Goal: Task Accomplishment & Management: Manage account settings

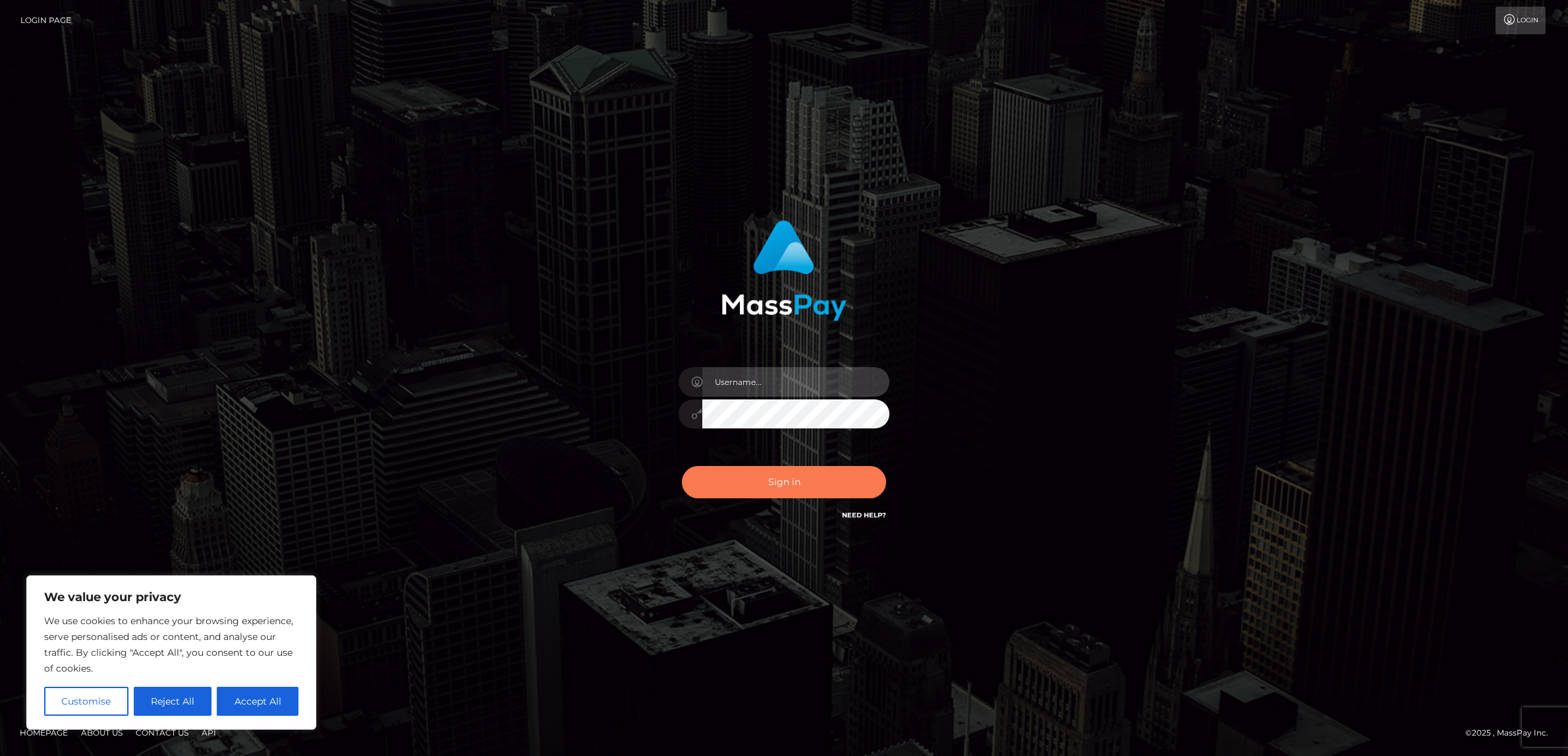
type input "alexism"
click at [768, 491] on button "Sign in" at bounding box center [783, 481] width 204 height 32
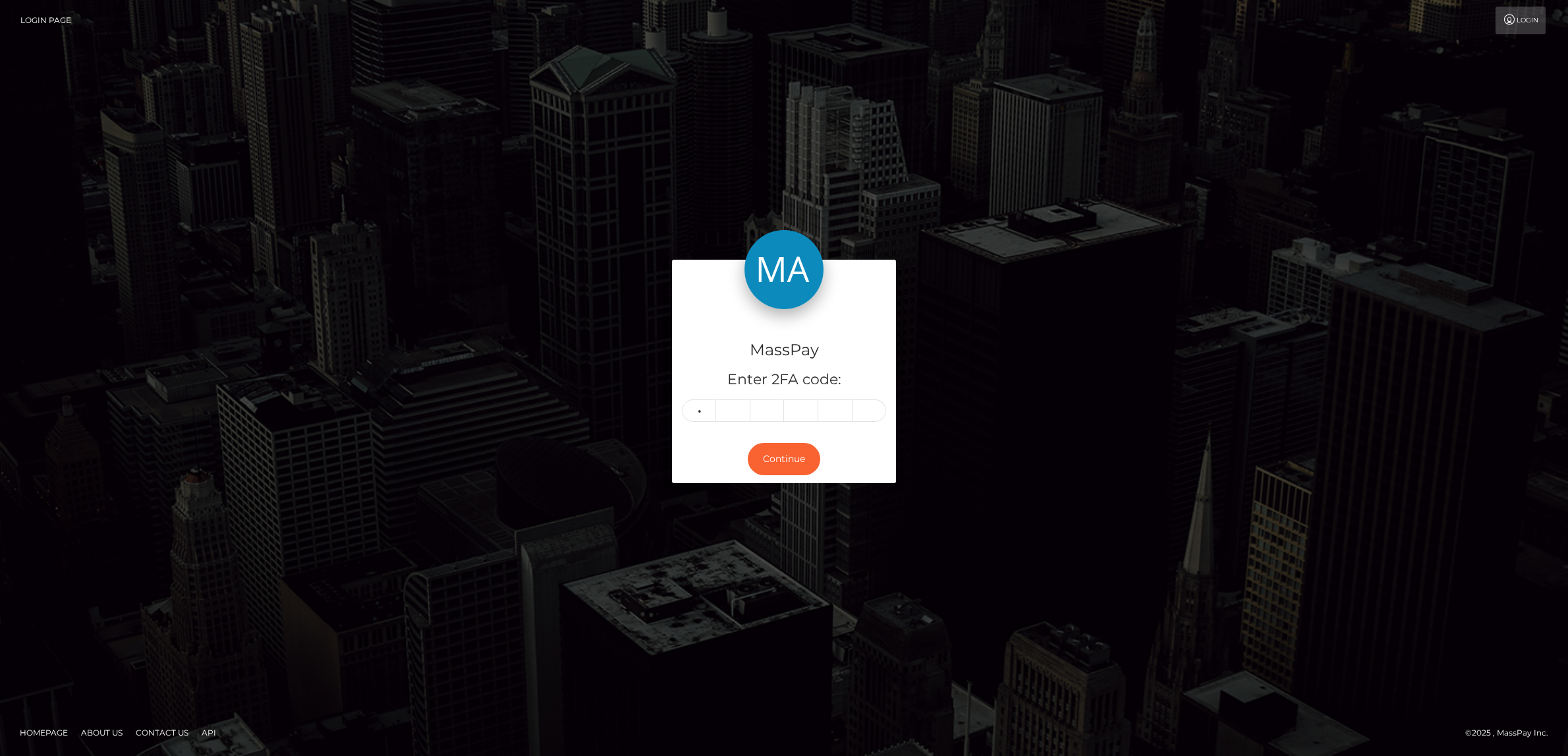
type input "8"
type input "1"
type input "4"
type input "0"
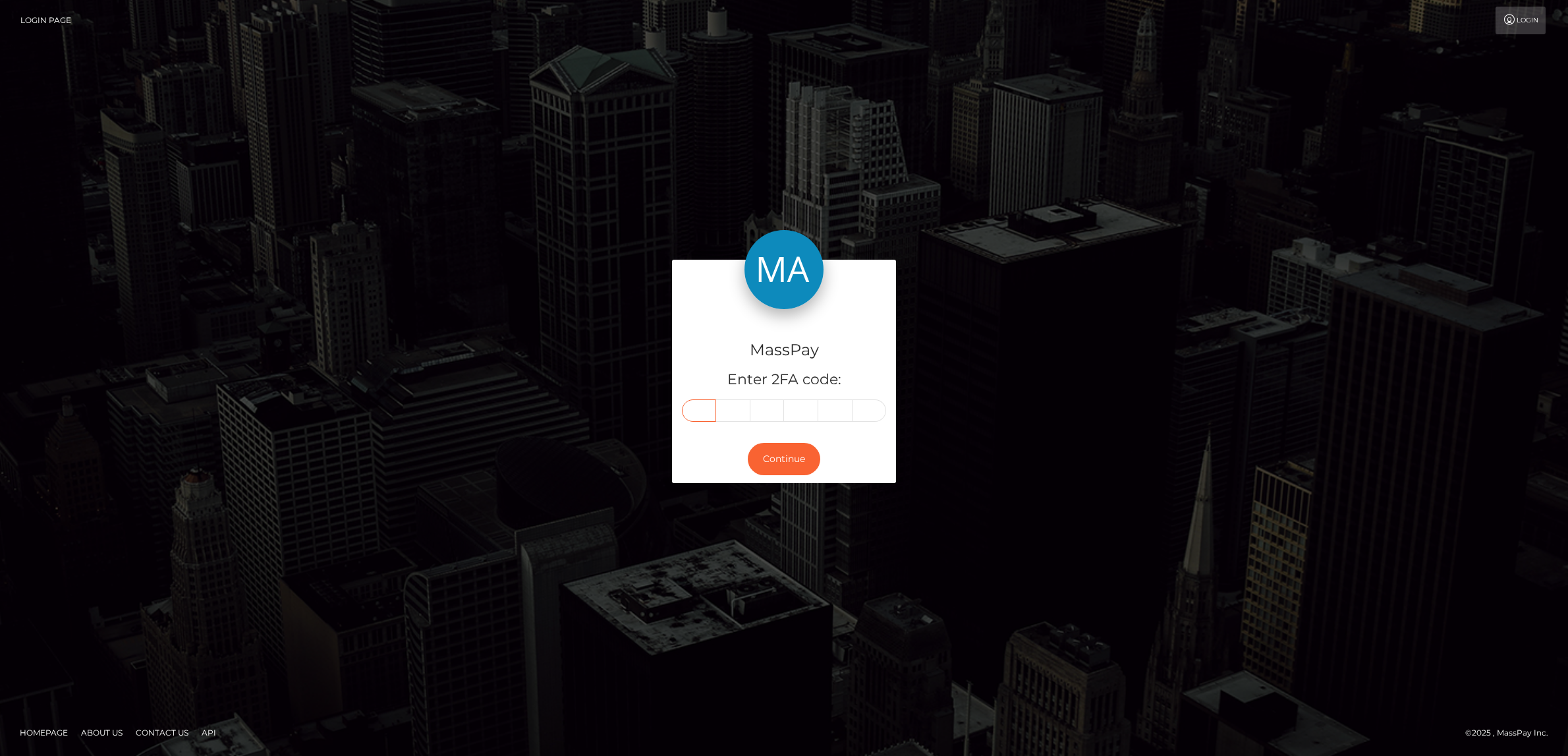
type input "8"
type input "9"
type input "1"
type input "4"
type input "0"
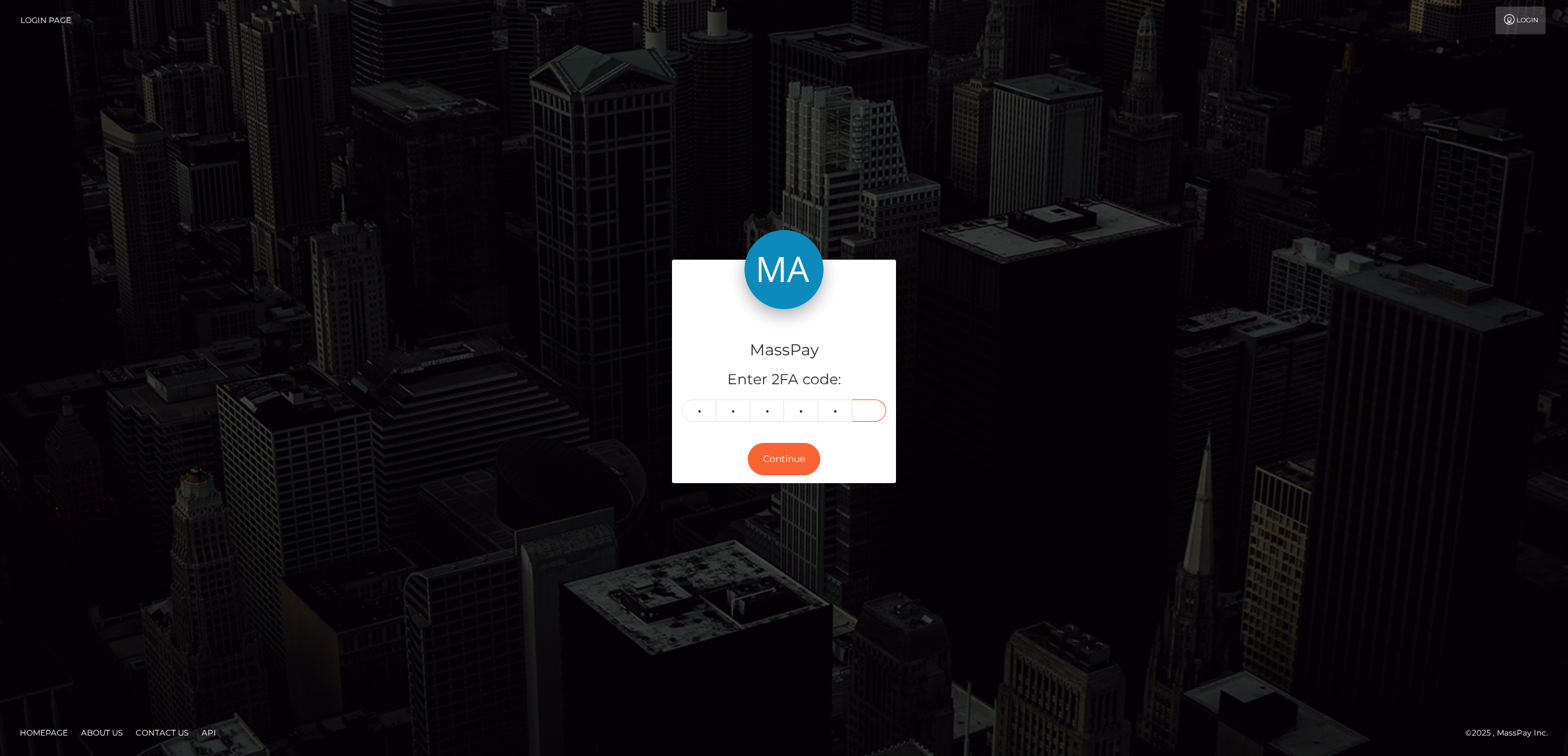
type input "0"
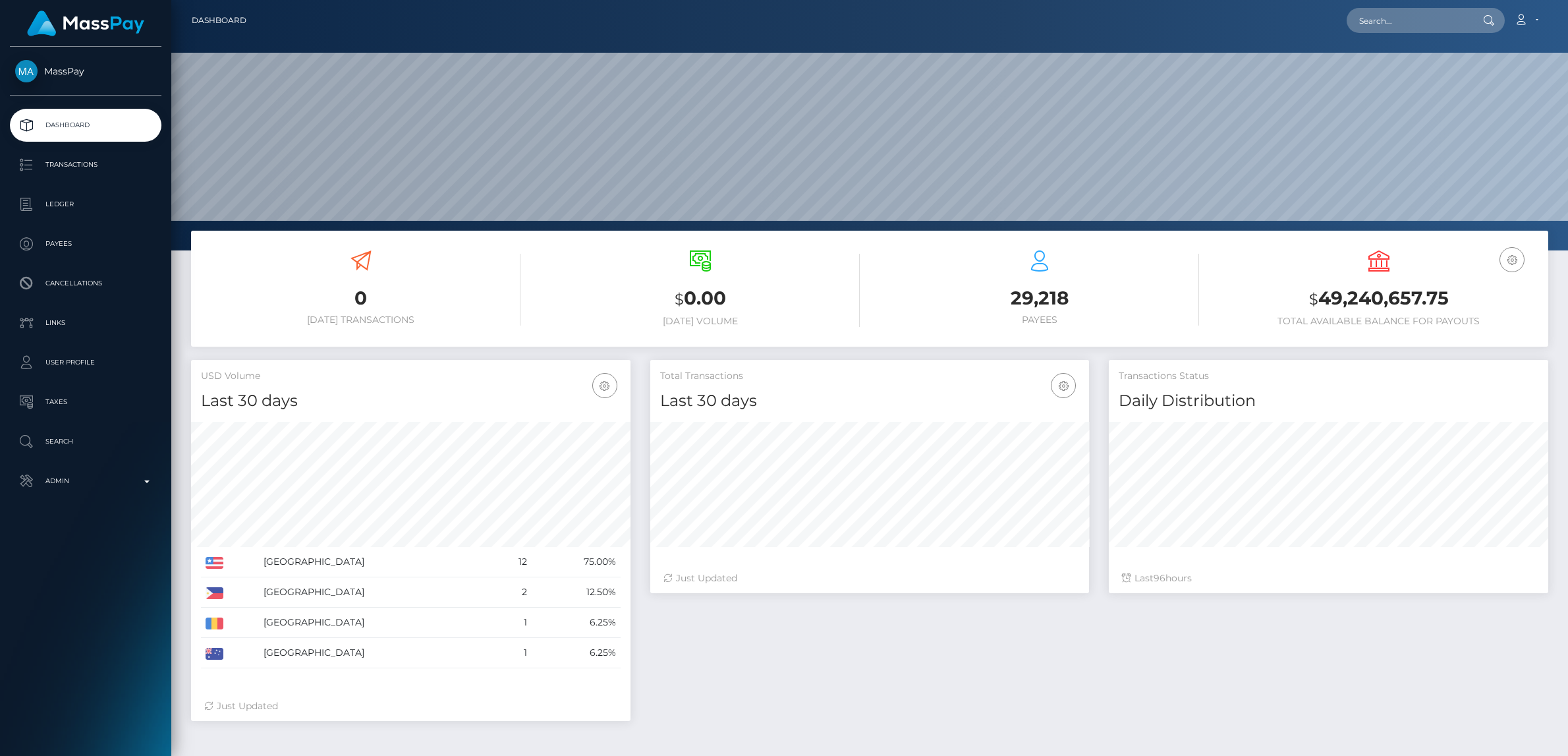
scroll to position [233, 440]
click at [1401, 20] on input "text" at bounding box center [1408, 20] width 124 height 25
paste input "seldjanworkmail@gmail.com"
type input "seldjanworkmail@gmail.com"
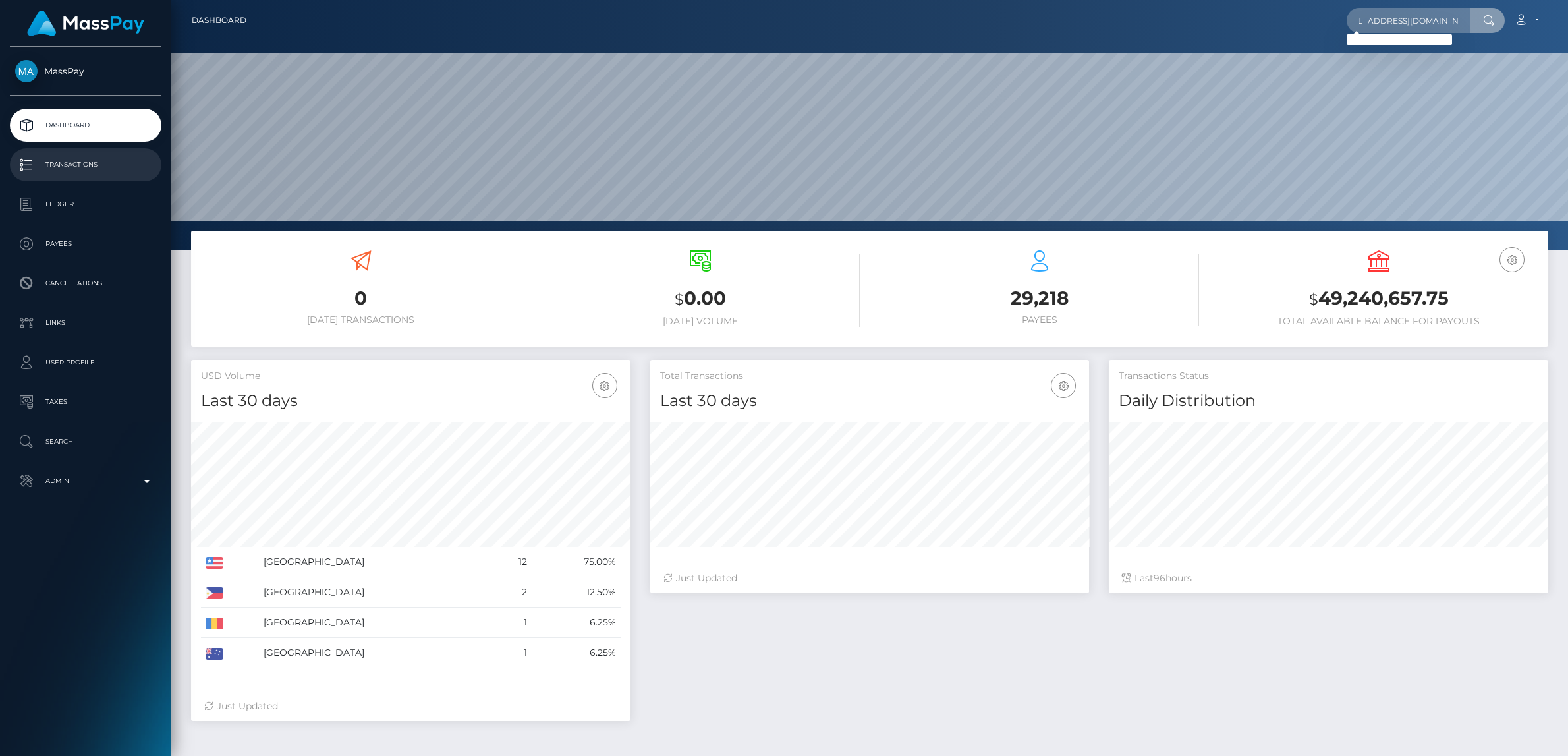
scroll to position [0, 0]
click at [1424, 20] on input "seldjanworkmail@gmail.com" at bounding box center [1408, 20] width 124 height 25
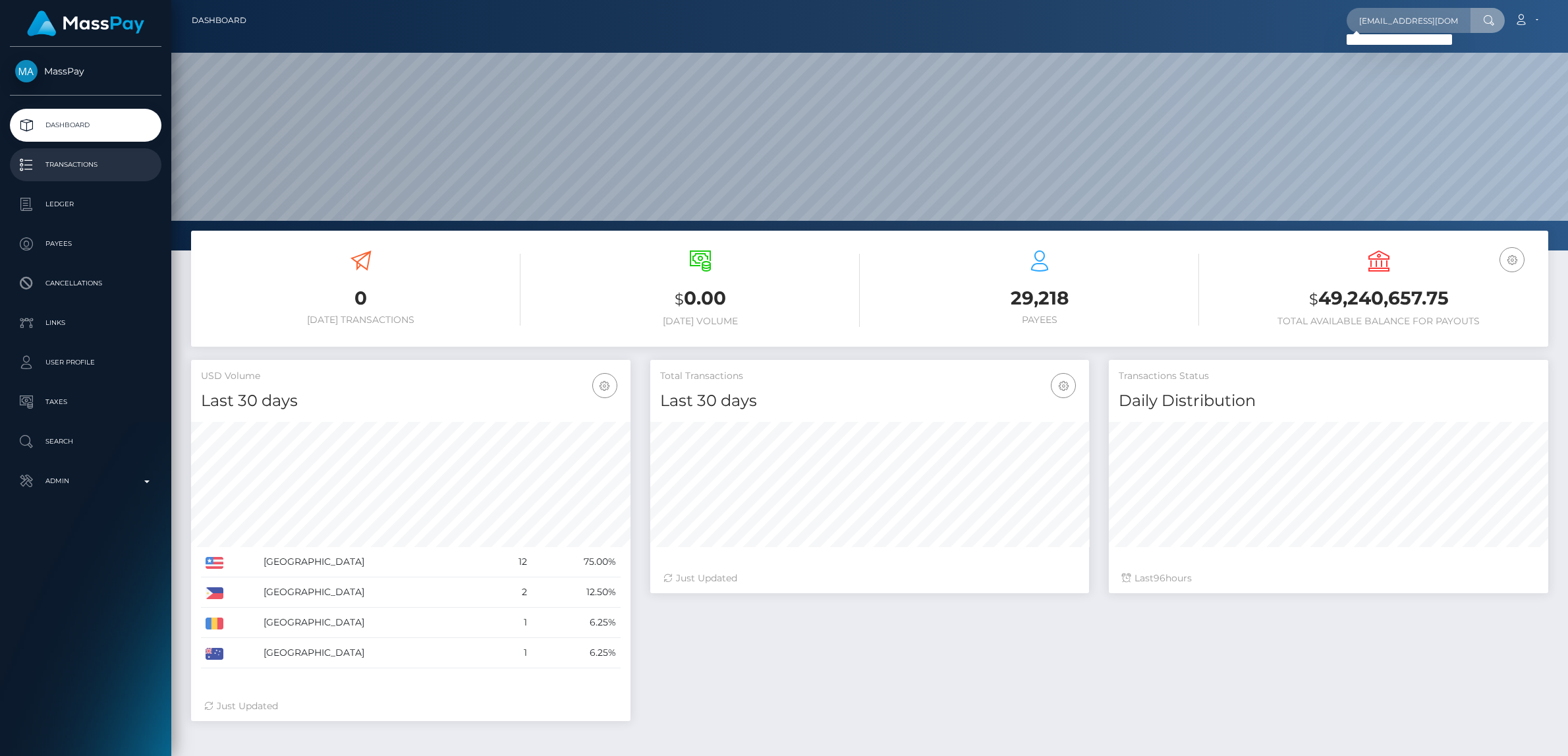
click at [80, 163] on p "Transactions" at bounding box center [86, 165] width 141 height 20
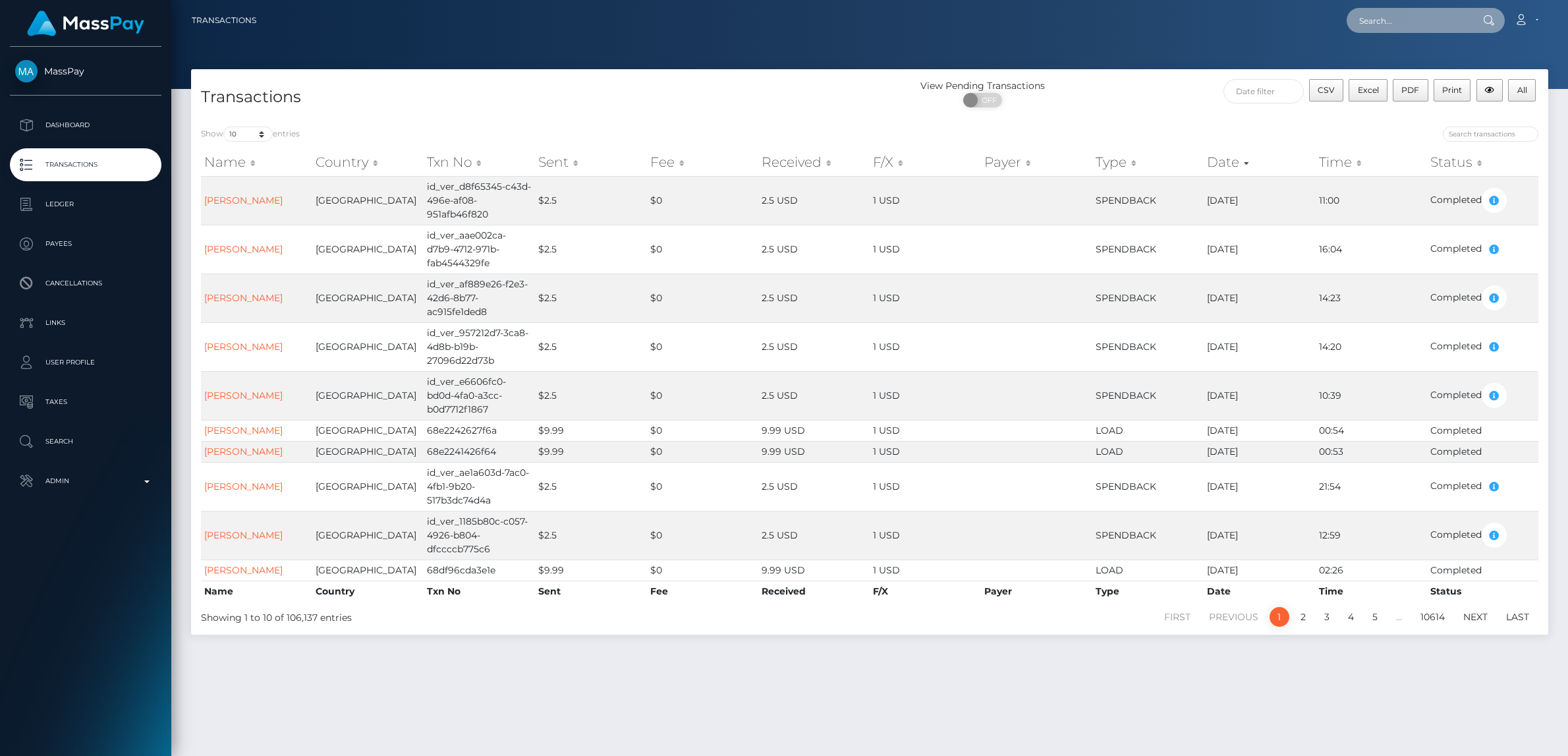
click at [1399, 20] on input "text" at bounding box center [1408, 20] width 124 height 25
paste input "tesladaawn@gmail.com"
type input "tesladaawn@gmail.com"
click at [1400, 71] on link "Tesla Dawn Pinel" at bounding box center [1407, 68] width 122 height 25
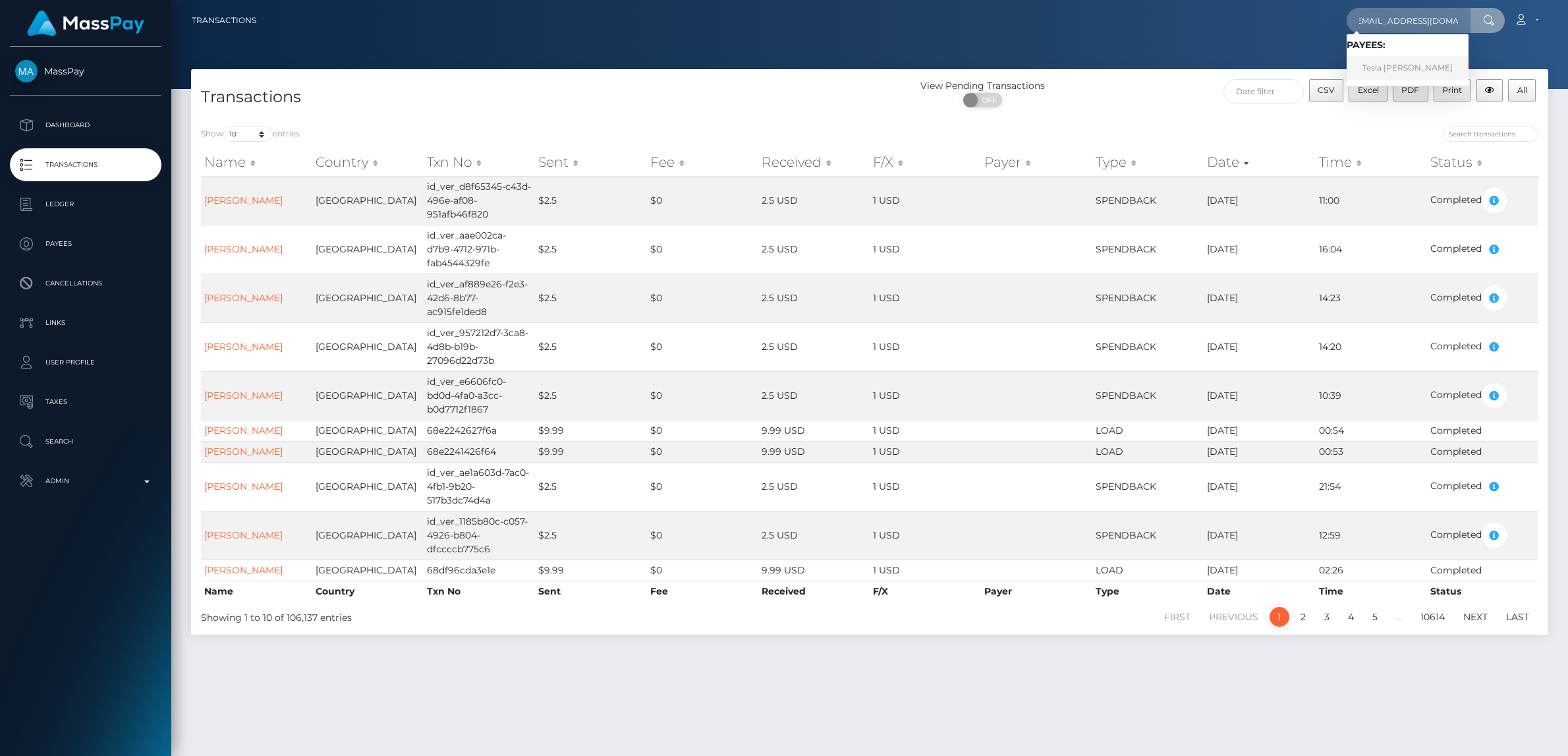
scroll to position [0, 0]
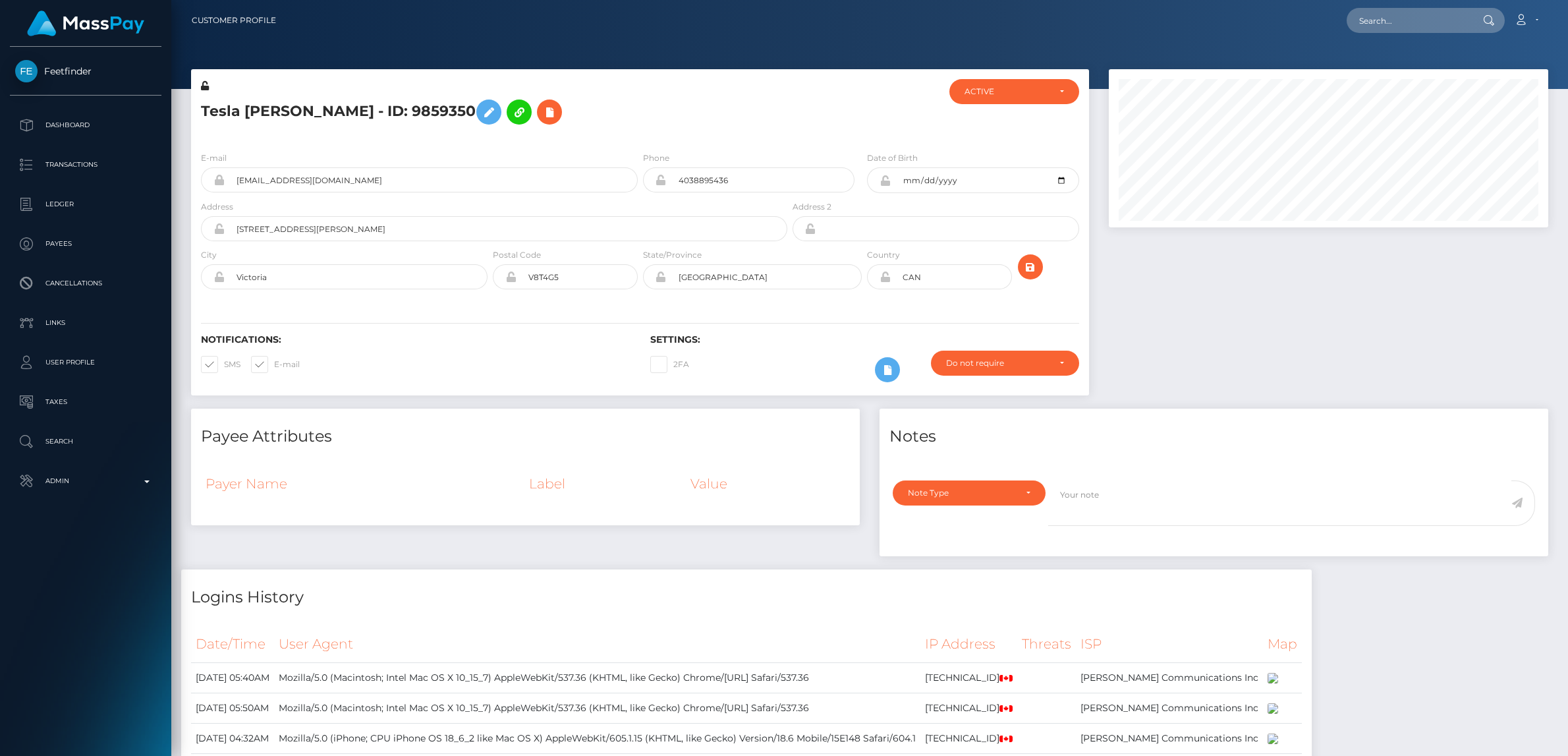
scroll to position [159, 440]
click at [224, 369] on span at bounding box center [224, 364] width 0 height 10
click at [224, 365] on input "SMS" at bounding box center [228, 359] width 8 height 8
checkbox input "false"
click at [274, 367] on span at bounding box center [274, 364] width 0 height 10
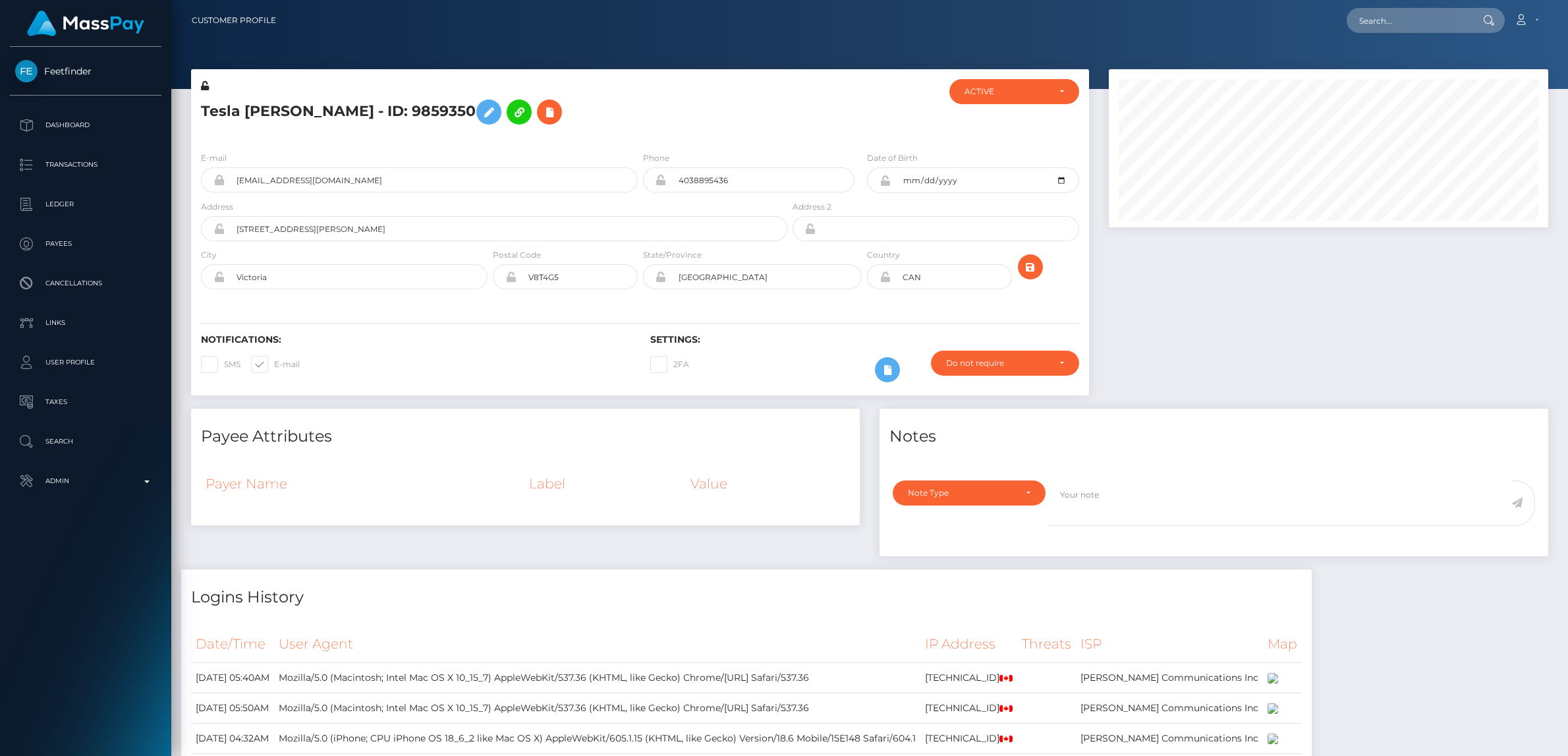
click at [274, 365] on input "E-mail" at bounding box center [278, 359] width 8 height 8
checkbox input "false"
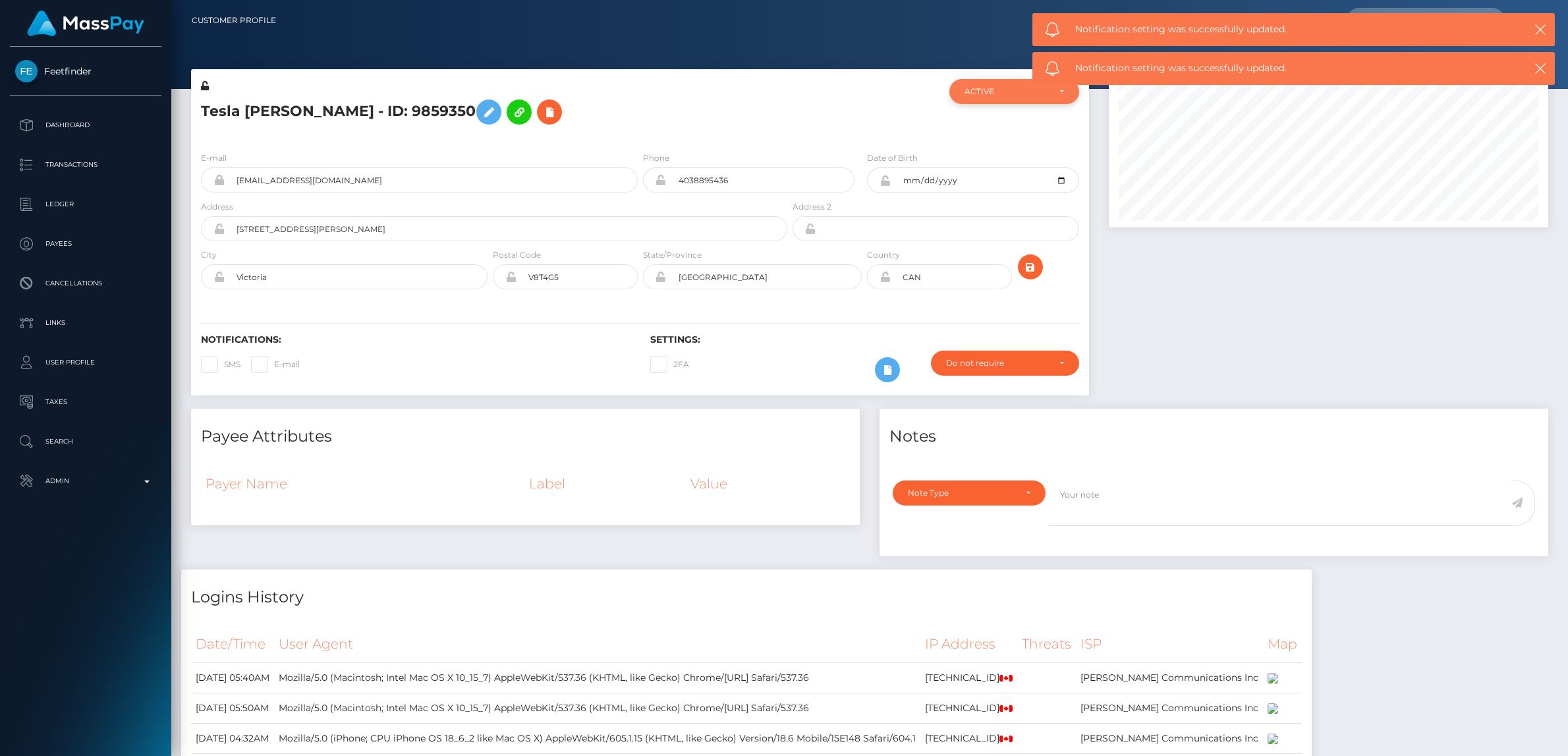
click at [966, 98] on div "ACTIVE" at bounding box center [1014, 91] width 130 height 25
click at [978, 181] on span "CLOSED" at bounding box center [982, 182] width 34 height 12
select select "CLOSED"
click at [481, 110] on icon at bounding box center [488, 113] width 16 height 16
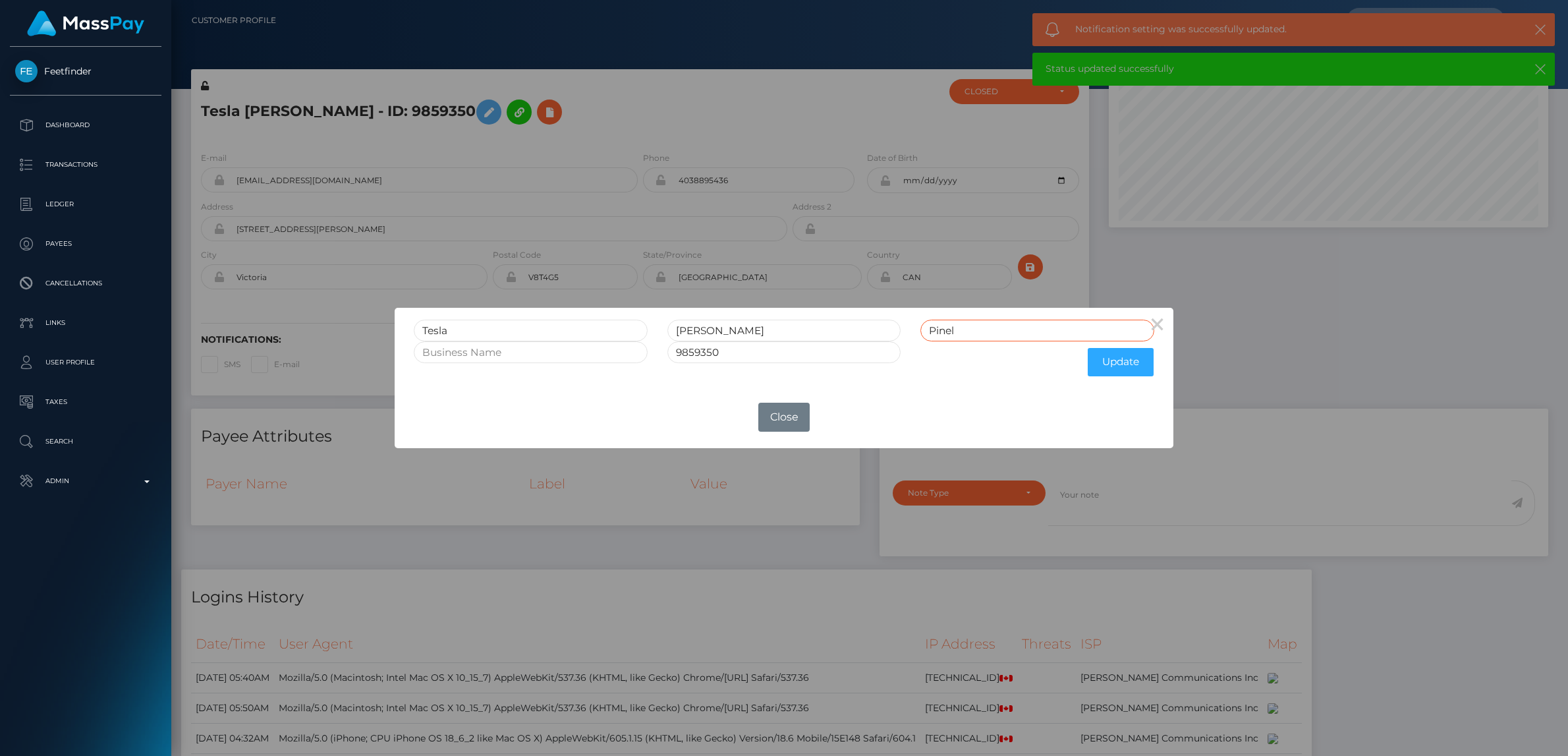
click at [997, 332] on input "Pinel" at bounding box center [1037, 331] width 234 height 22
type input "Pinel CLOSED"
click at [861, 354] on input "9859350" at bounding box center [784, 353] width 234 height 22
type input "9859350 CLOSED"
click at [1125, 363] on button "Update" at bounding box center [1120, 362] width 66 height 28
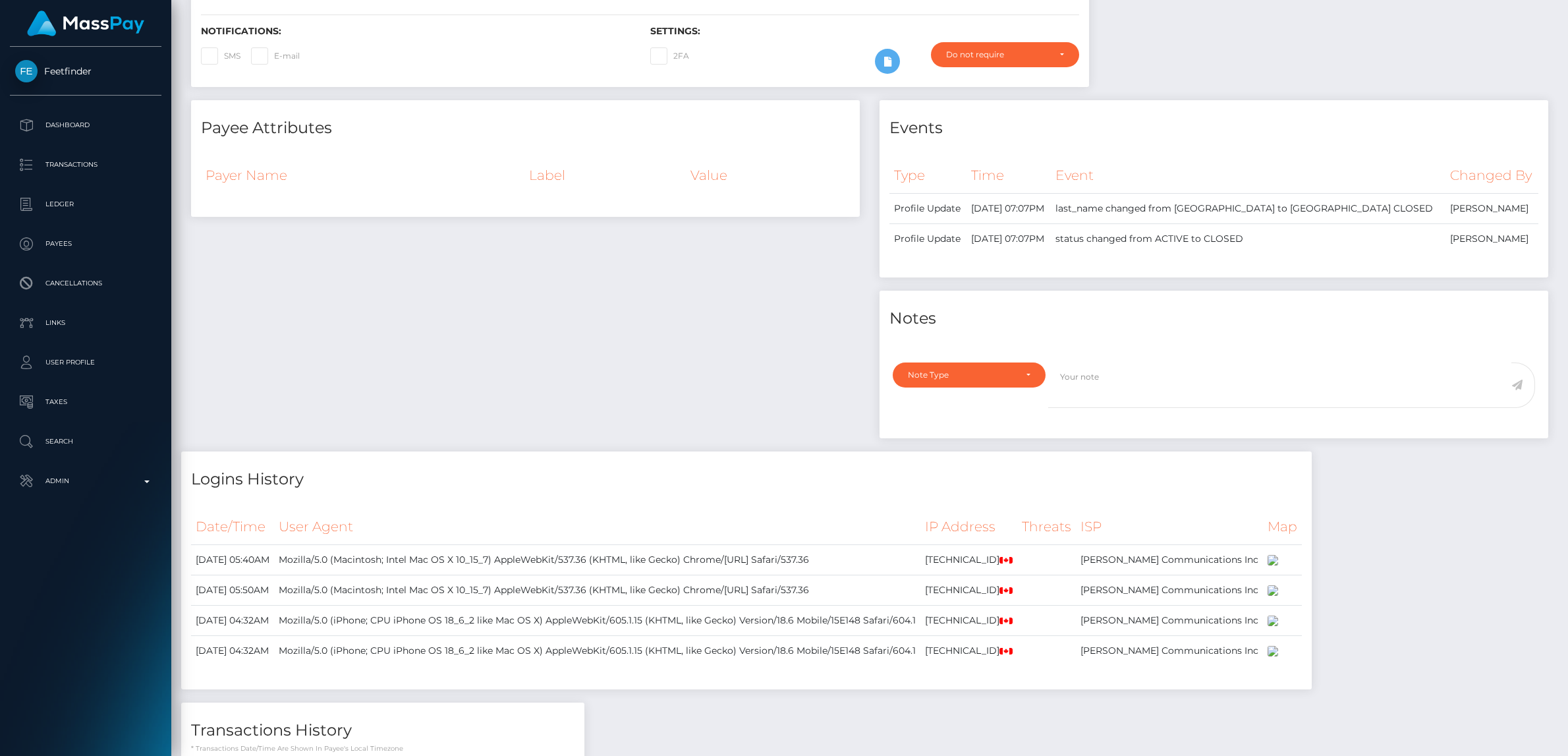
scroll to position [310, 0]
click at [1036, 378] on div "Note Type" at bounding box center [968, 373] width 153 height 25
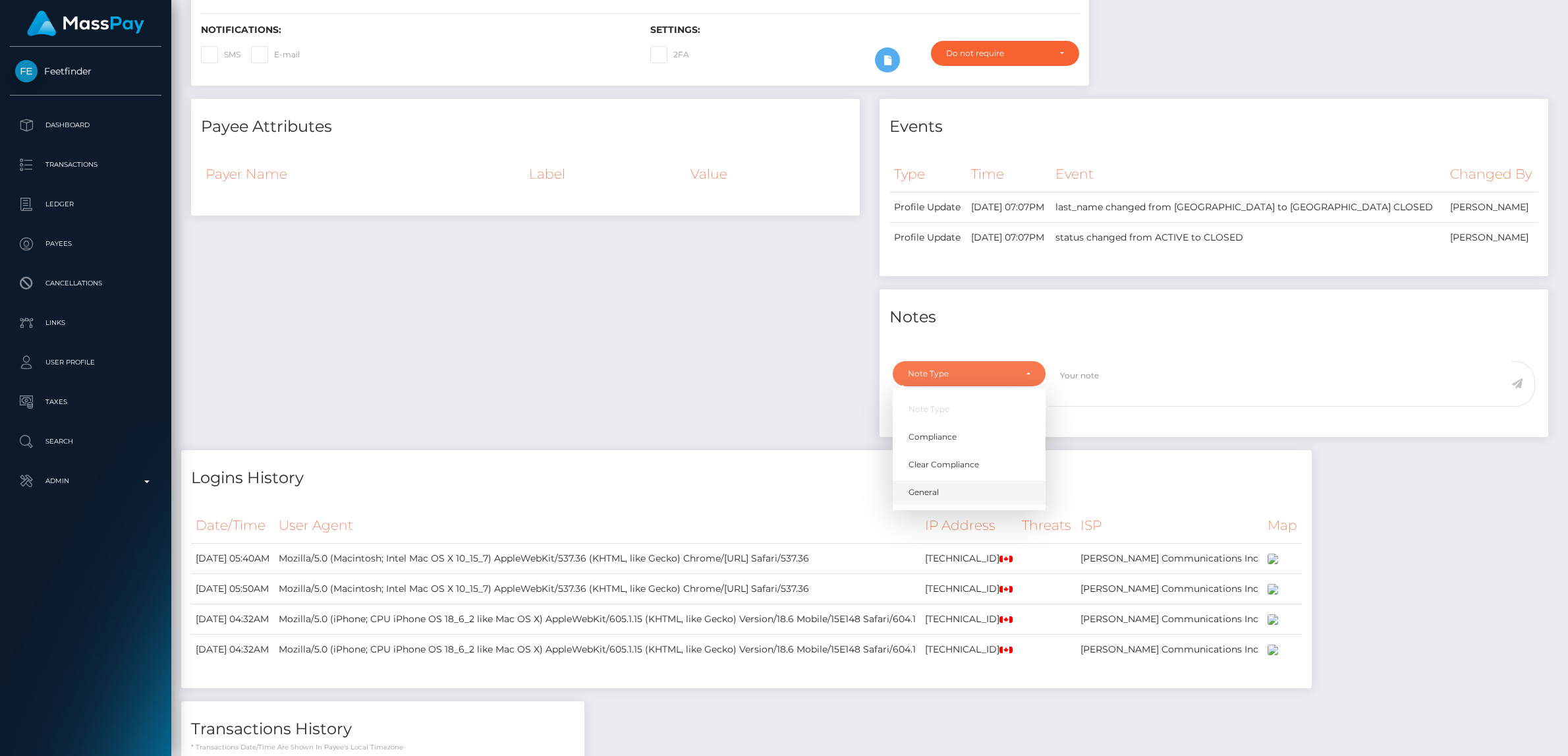
drag, startPoint x: 929, startPoint y: 499, endPoint x: 1132, endPoint y: 437, distance: 212.3
click at [930, 499] on link "General" at bounding box center [968, 492] width 153 height 25
select select "GENERAL"
click at [1132, 385] on textarea at bounding box center [1279, 384] width 463 height 46
type textarea "a"
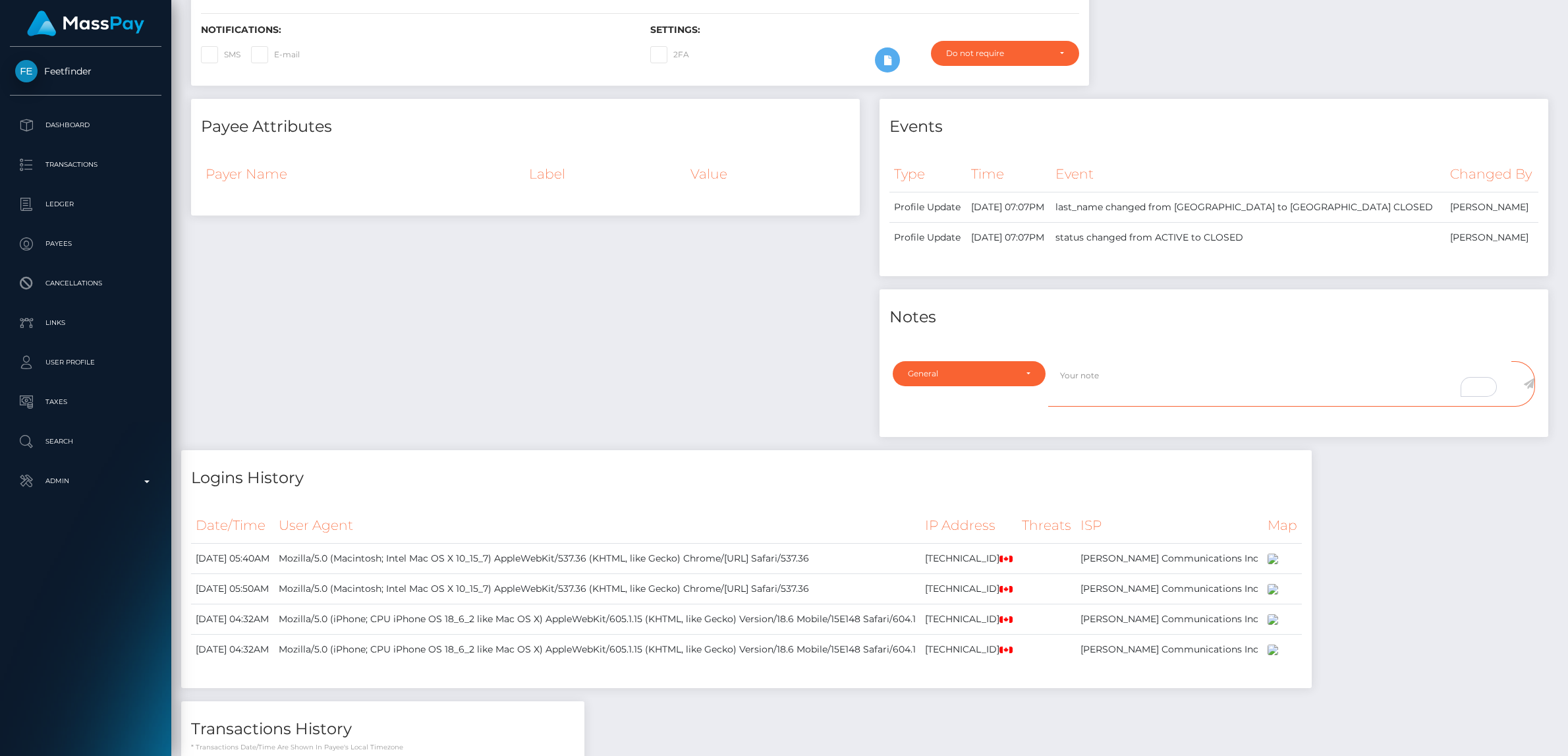
type textarea "a"
type textarea "Account closed at user's request via privacy@masspay.io"
click at [1530, 382] on icon at bounding box center [1529, 384] width 11 height 11
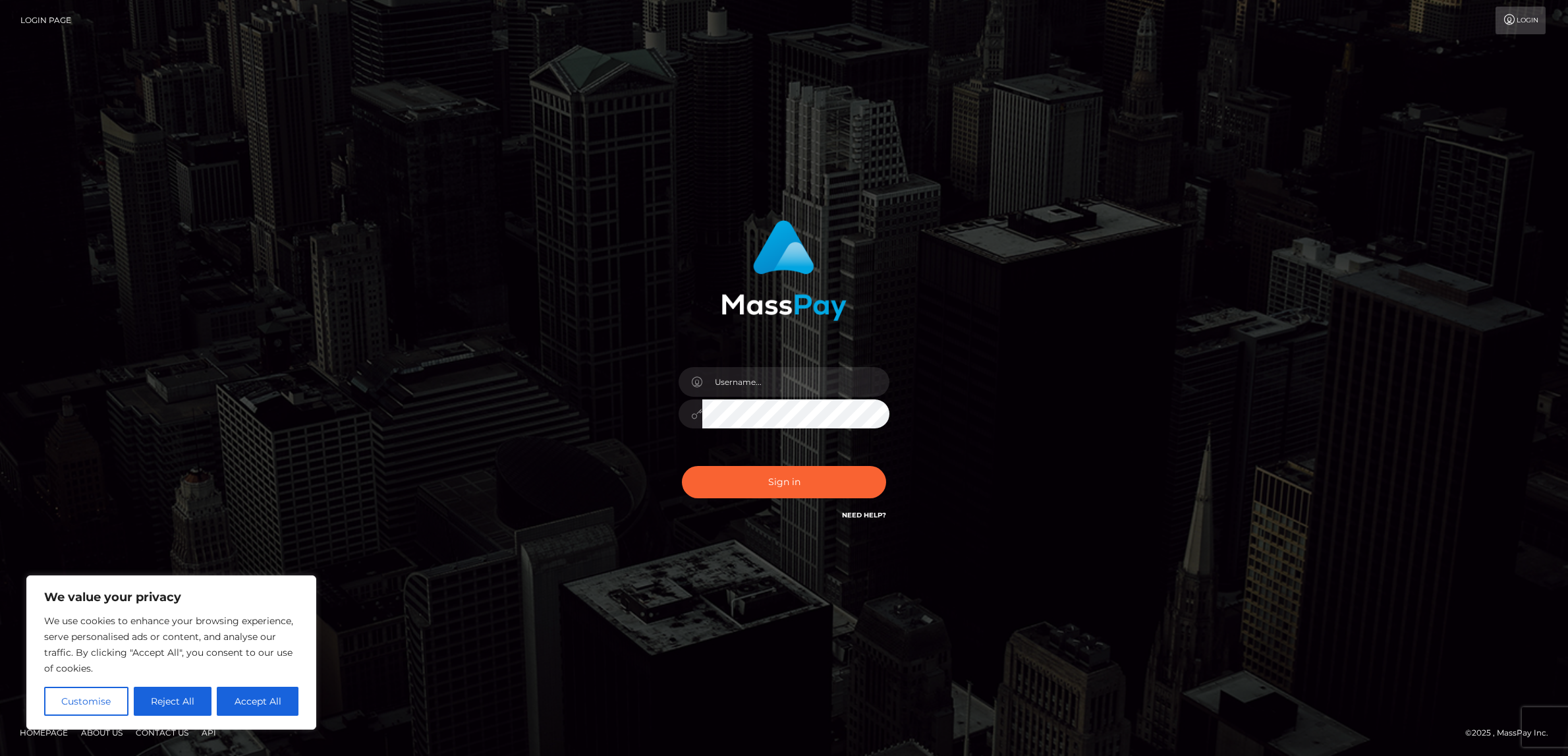
type input "alexism"
